Goal: Find contact information: Find contact information

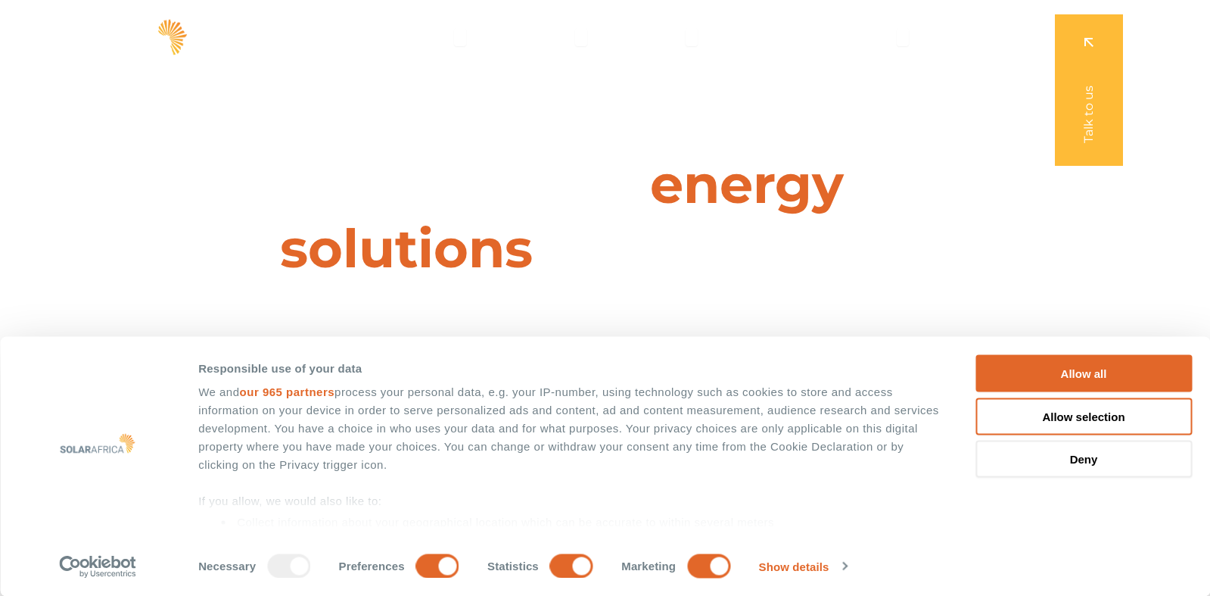
click at [478, 237] on div "Leaders in energy solutions for businesses " (Required) " indicates required fi…" at bounding box center [604, 298] width 1210 height 596
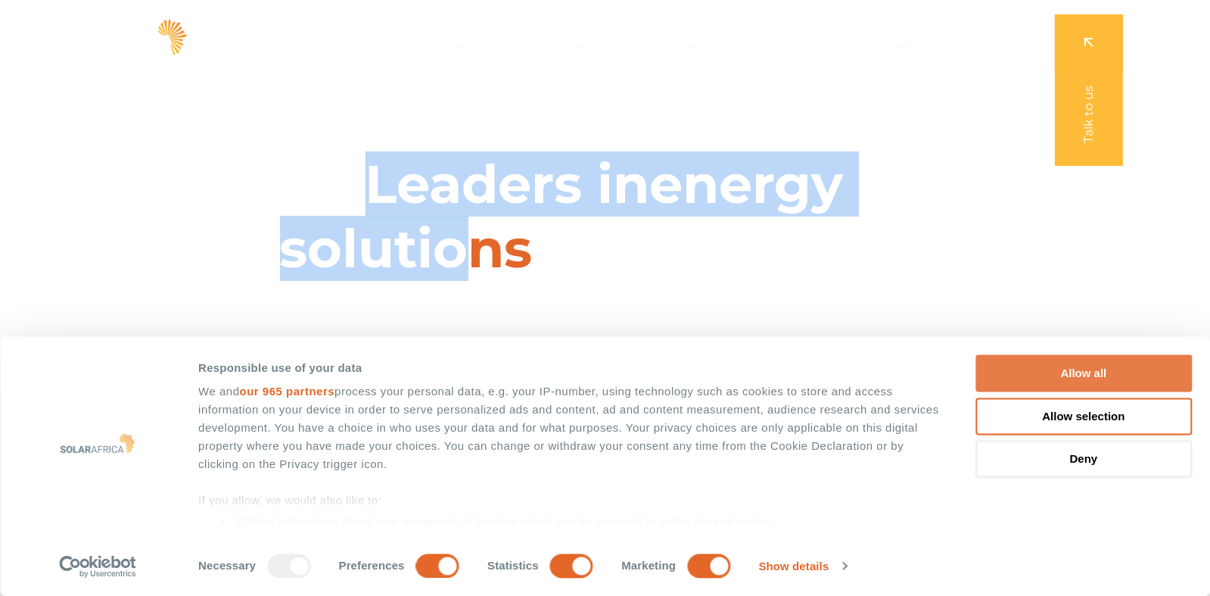
click at [1035, 384] on button "Allow all" at bounding box center [1084, 373] width 216 height 37
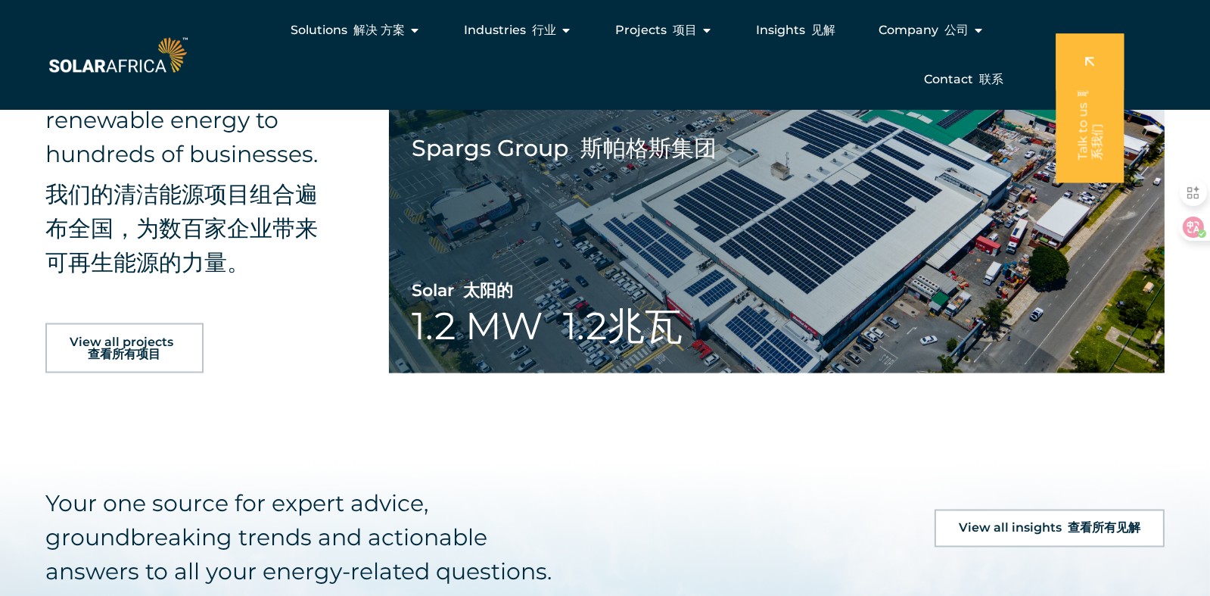
scroll to position [3035, 0]
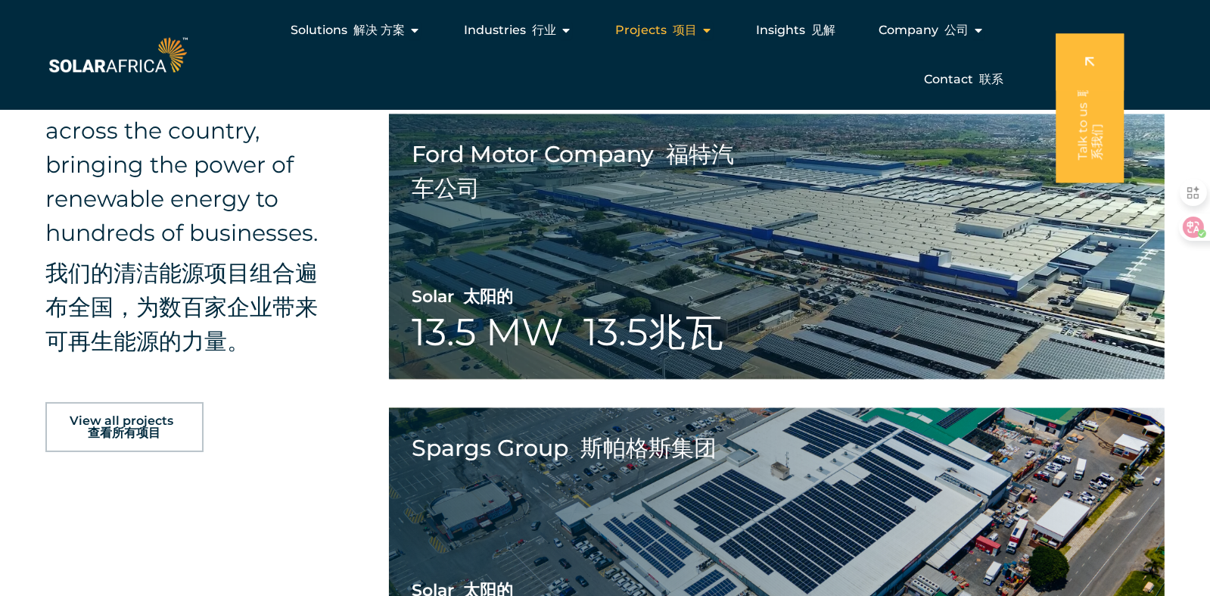
click at [670, 28] on font "Menu" at bounding box center [670, 30] width 6 height 14
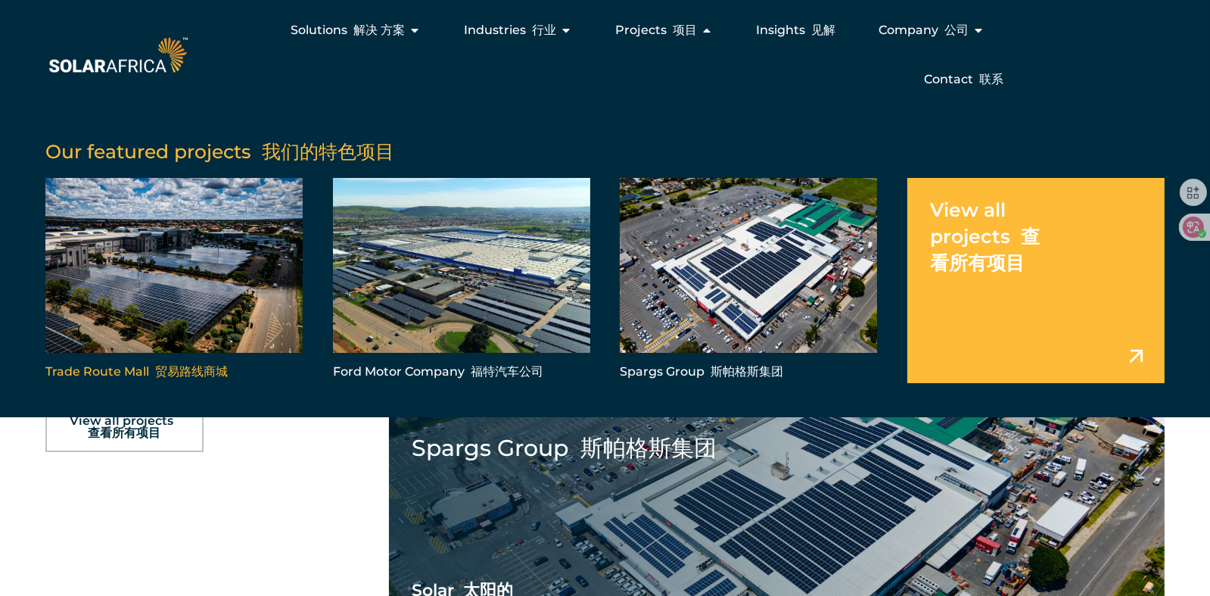
click at [151, 276] on link "Menu" at bounding box center [173, 280] width 257 height 205
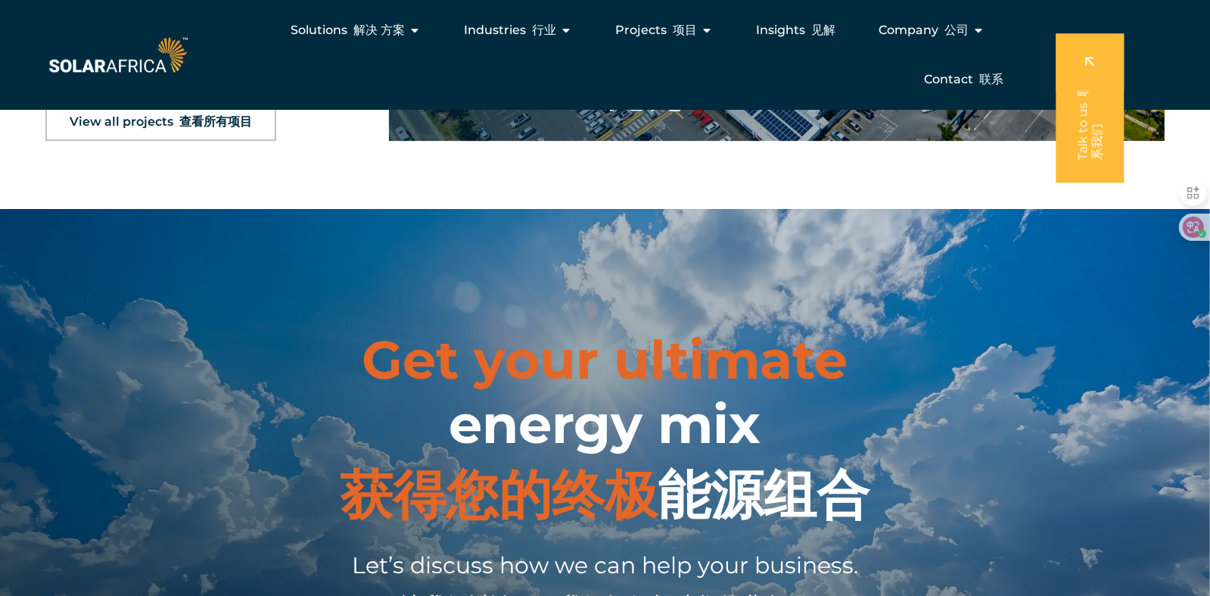
scroll to position [6358, 0]
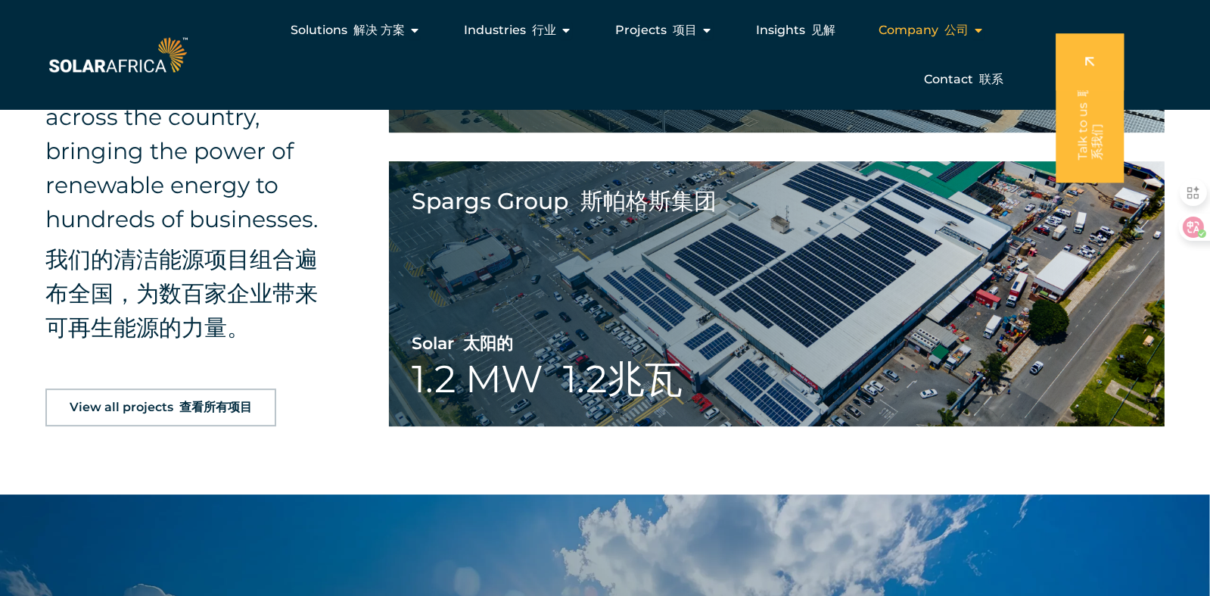
click at [914, 25] on span "Company 公司" at bounding box center [924, 30] width 90 height 18
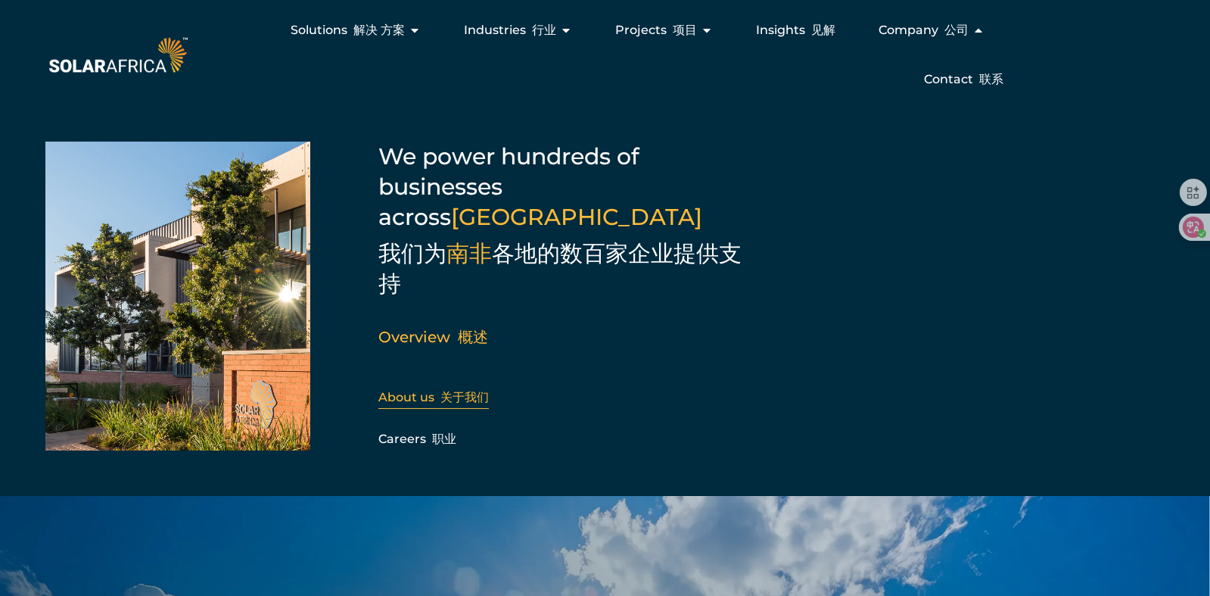
click at [421, 390] on link "About us 关于我们" at bounding box center [433, 397] width 111 height 14
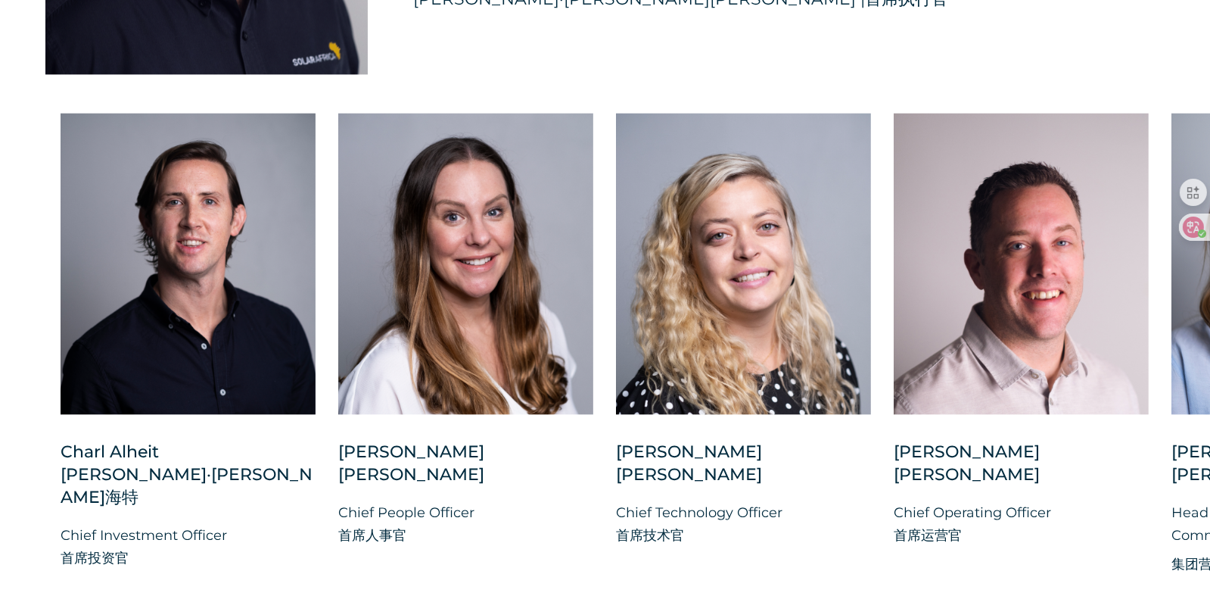
scroll to position [4768, 0]
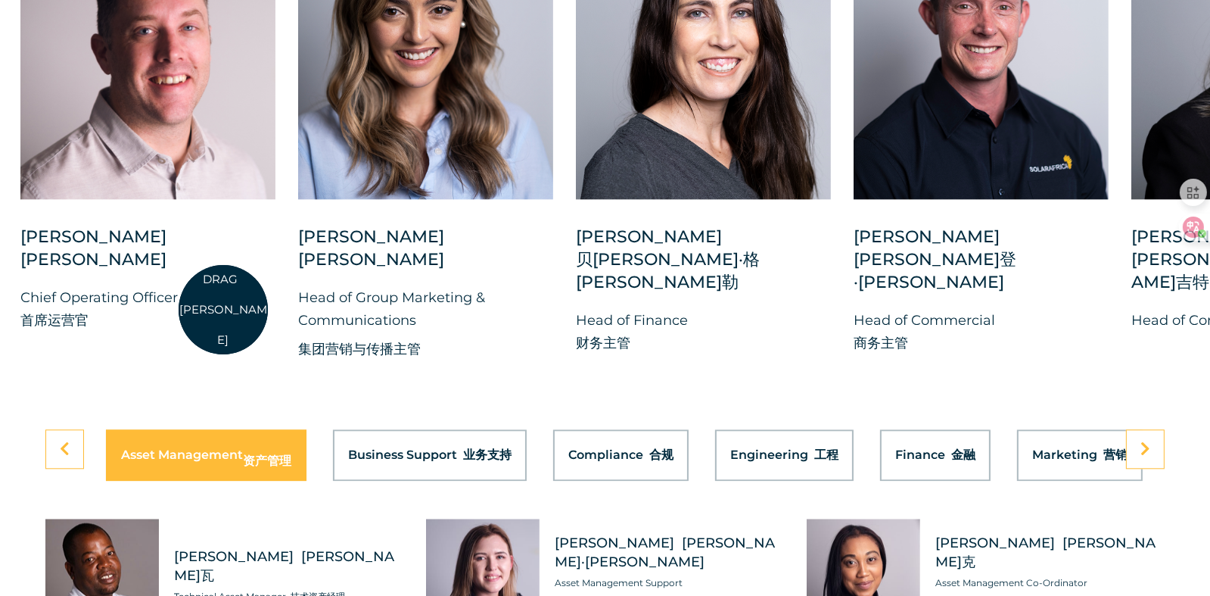
drag, startPoint x: 1097, startPoint y: 413, endPoint x: 206, endPoint y: 310, distance: 896.9
click at [206, 310] on div "Charl Alheit [PERSON_NAME]·[PERSON_NAME]海特 Chief Investment Officer 首席投资官 [PERS…" at bounding box center [298, 141] width 2343 height 487
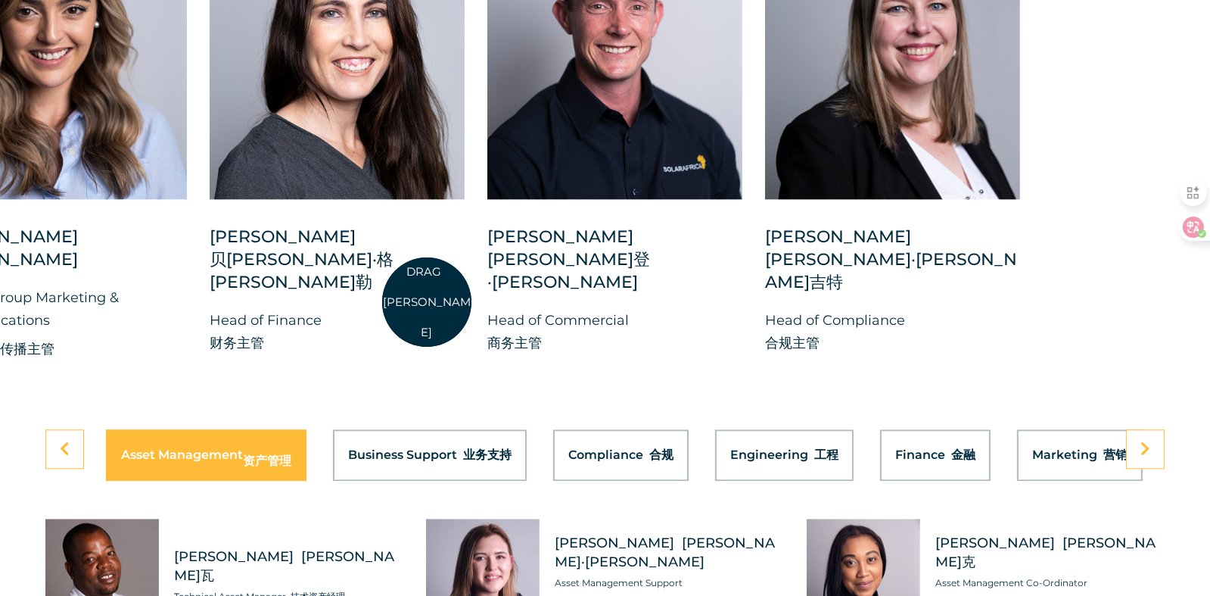
drag, startPoint x: 1070, startPoint y: 329, endPoint x: 412, endPoint y: 297, distance: 659.2
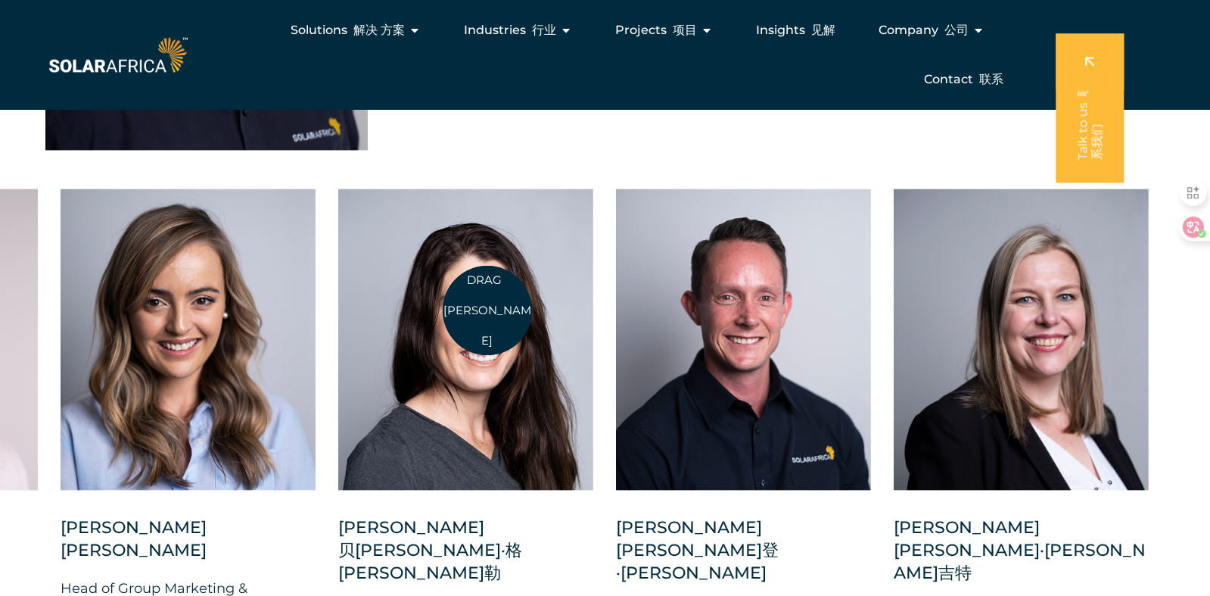
scroll to position [4465, 0]
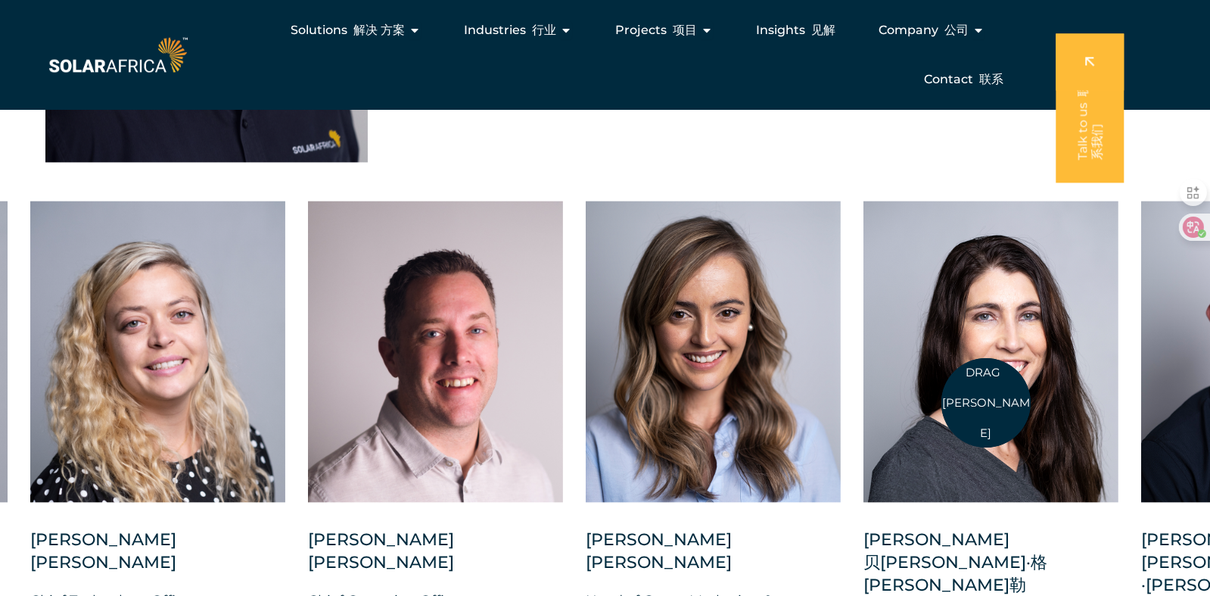
drag, startPoint x: 461, startPoint y: 357, endPoint x: 864, endPoint y: 420, distance: 408.4
click at [993, 403] on div at bounding box center [991, 351] width 255 height 301
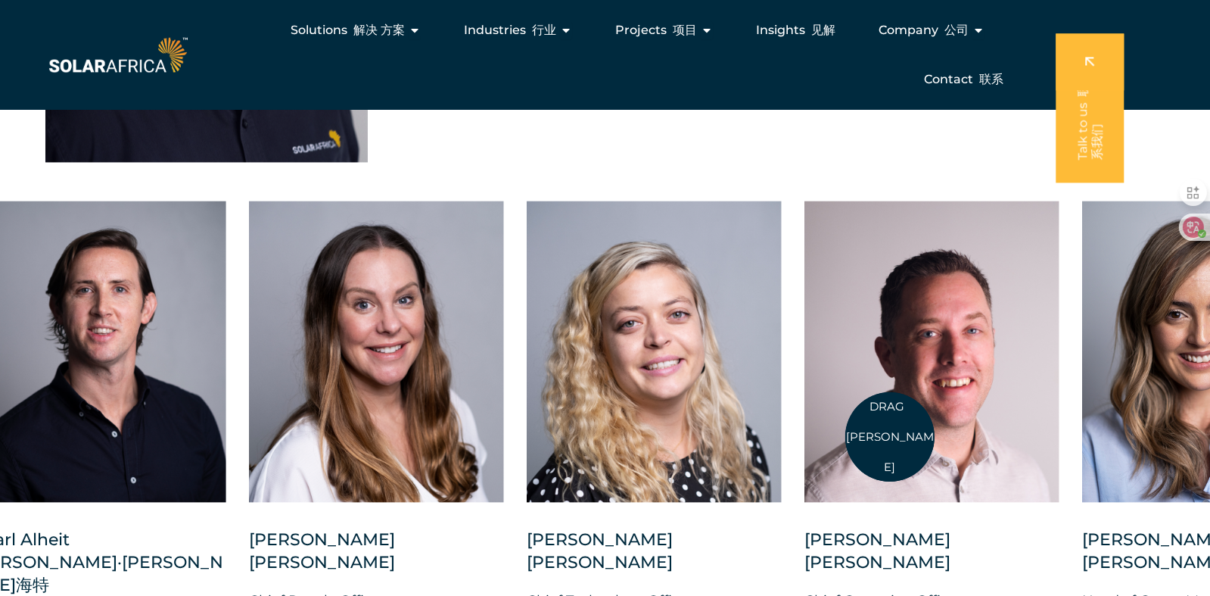
drag, startPoint x: 411, startPoint y: 443, endPoint x: 890, endPoint y: 437, distance: 479.2
click at [890, 437] on div at bounding box center [932, 351] width 255 height 301
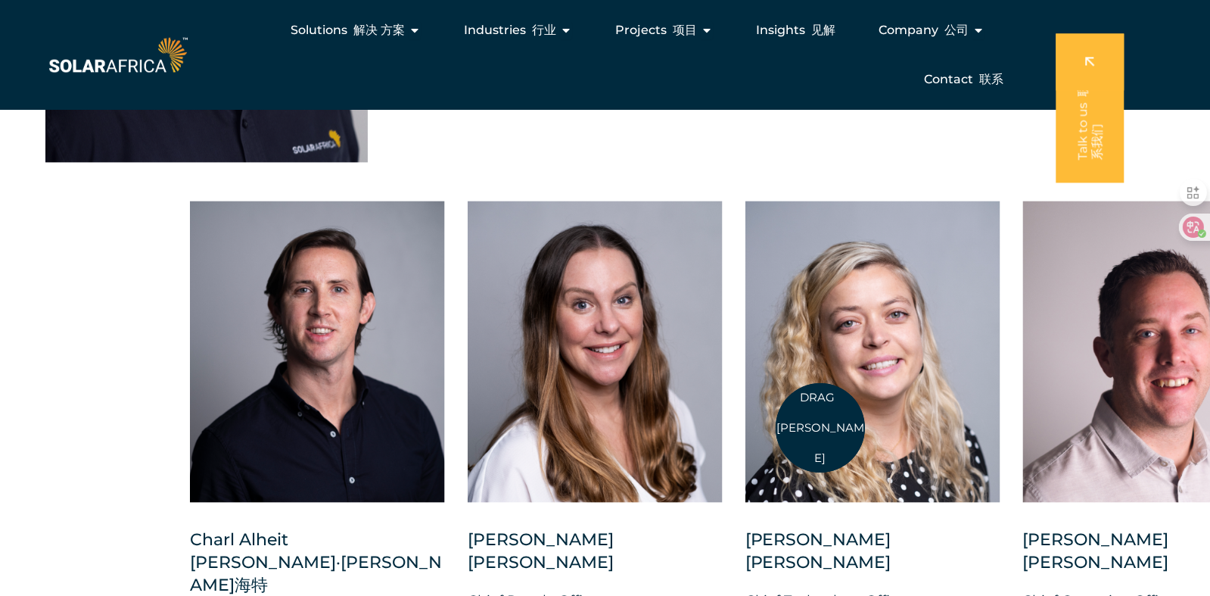
drag, startPoint x: 176, startPoint y: 409, endPoint x: 827, endPoint y: 430, distance: 652.0
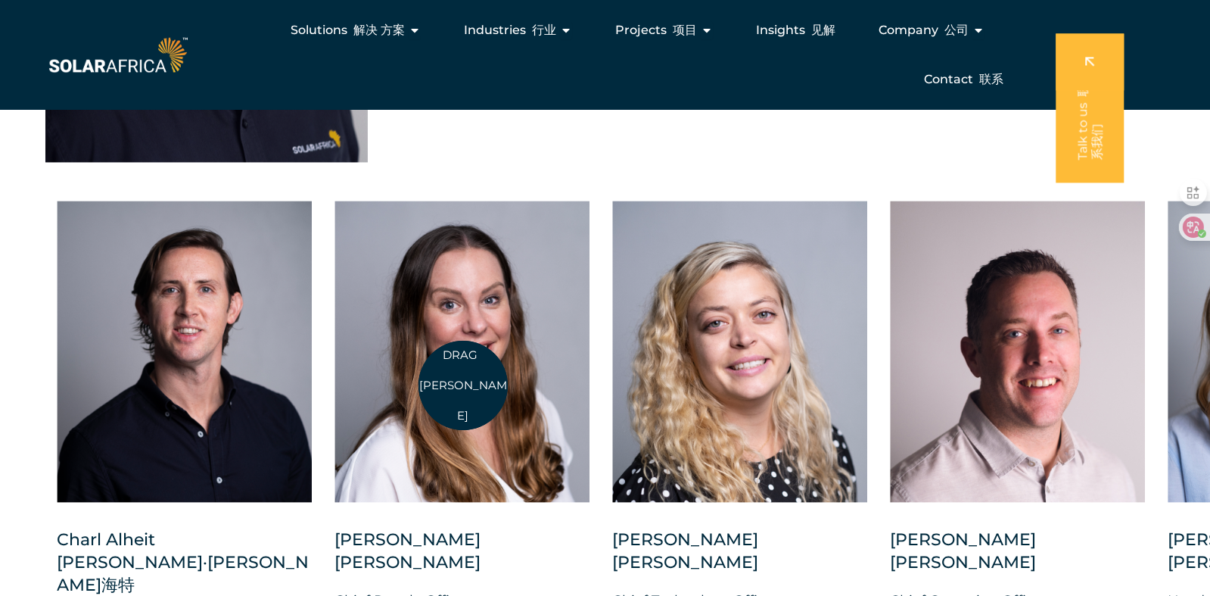
drag, startPoint x: 481, startPoint y: 437, endPoint x: 463, endPoint y: 385, distance: 54.3
click at [463, 385] on div at bounding box center [462, 351] width 255 height 301
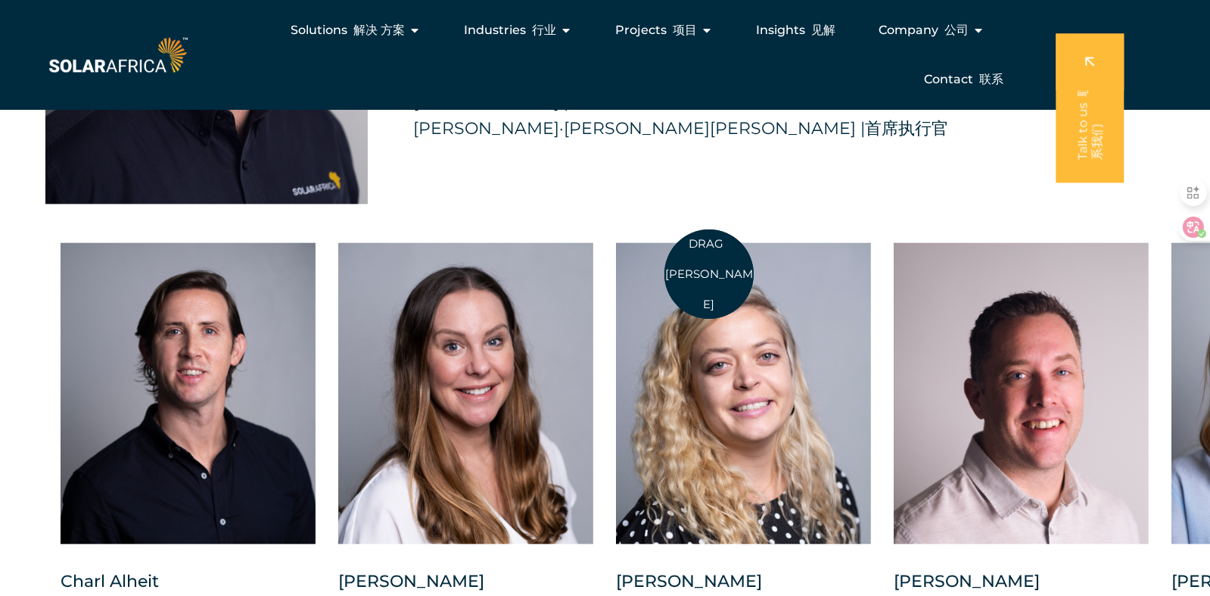
scroll to position [4389, 0]
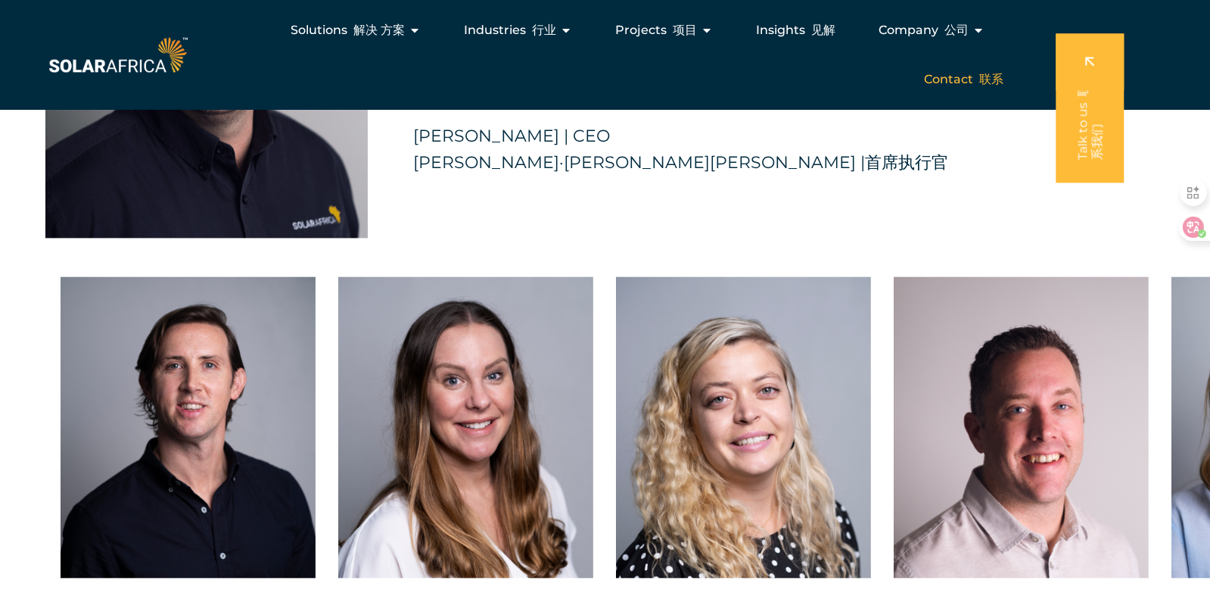
click at [968, 67] on div "Contact 联系" at bounding box center [964, 79] width 104 height 30
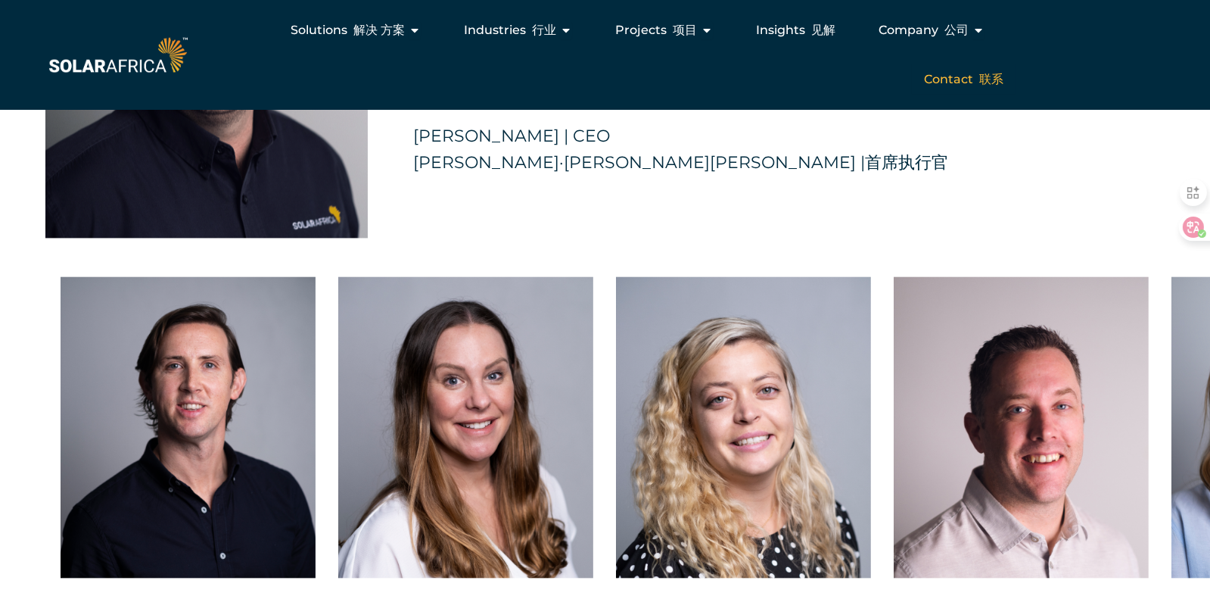
click at [960, 89] on div "Contact 联系" at bounding box center [964, 79] width 104 height 30
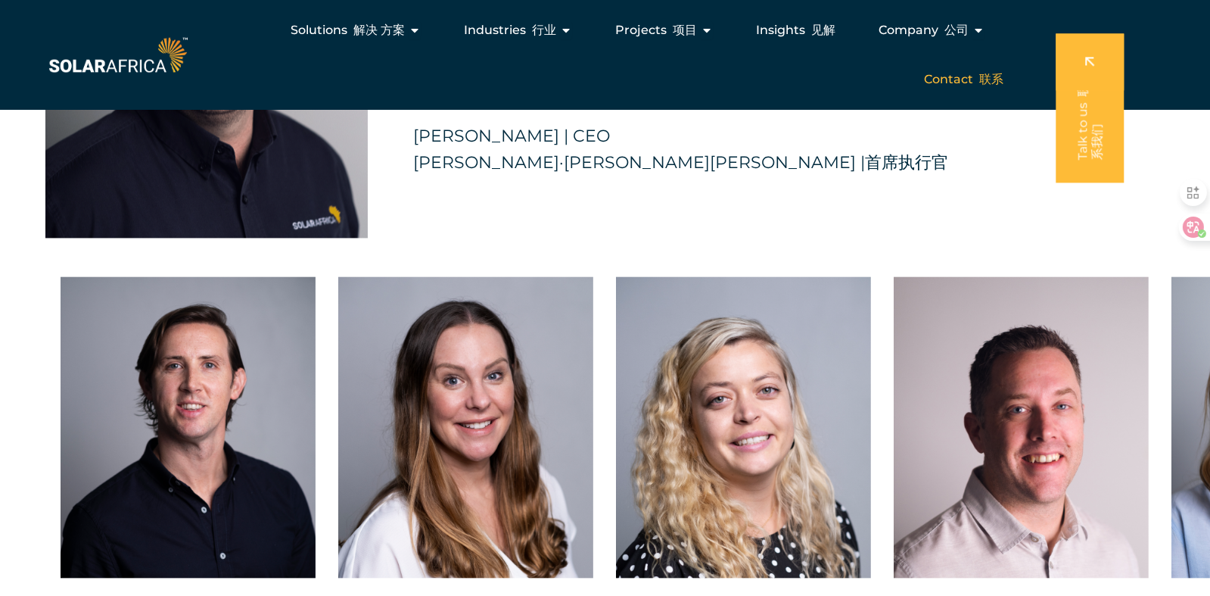
click at [952, 83] on span "Contact 联系" at bounding box center [963, 79] width 79 height 18
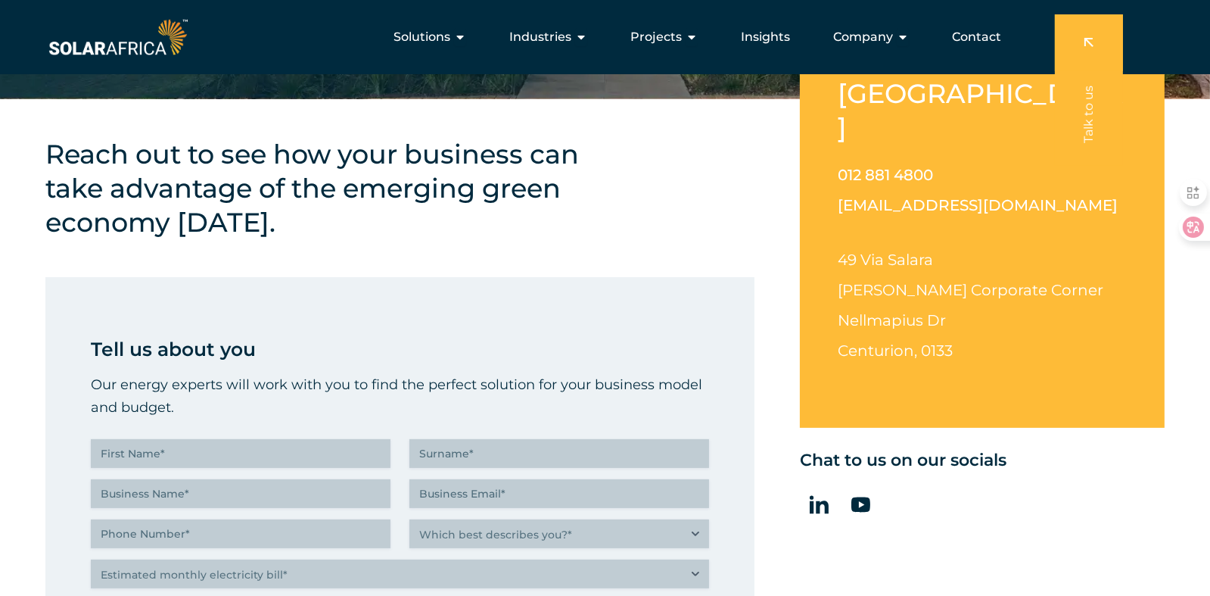
drag, startPoint x: 568, startPoint y: 189, endPoint x: 434, endPoint y: 263, distance: 153.4
click at [434, 263] on div "Reach out to see how your business can take advantage of the emerging green eco…" at bounding box center [329, 226] width 568 height 178
click at [820, 495] on icon at bounding box center [819, 504] width 19 height 19
click at [860, 497] on icon at bounding box center [861, 504] width 19 height 15
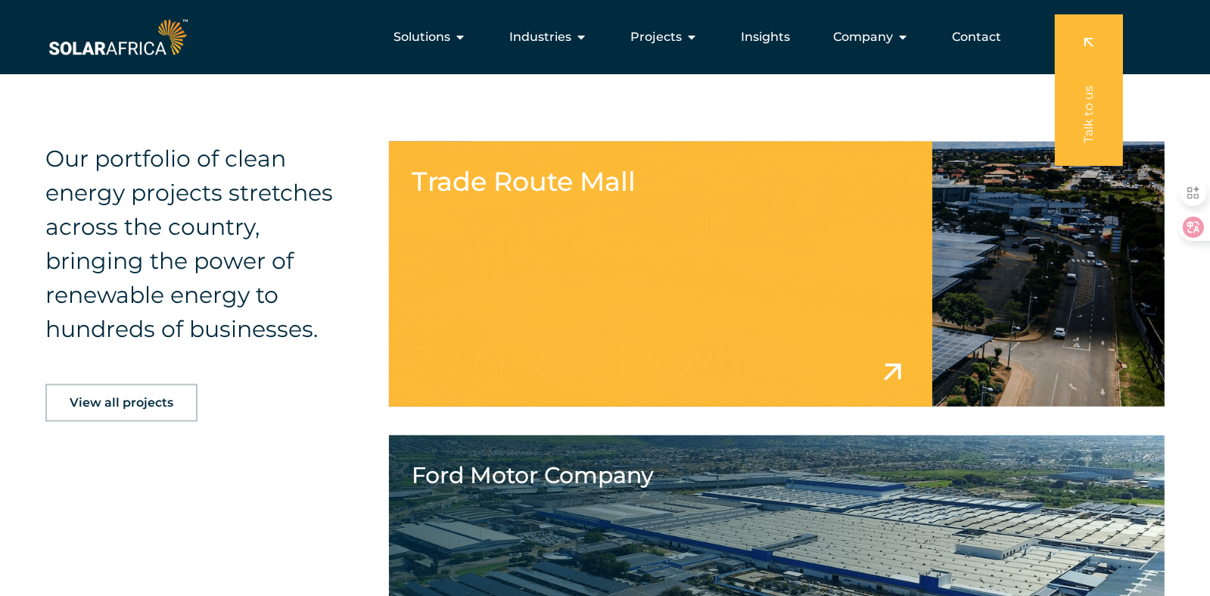
scroll to position [1289, 0]
